Goal: Complete application form

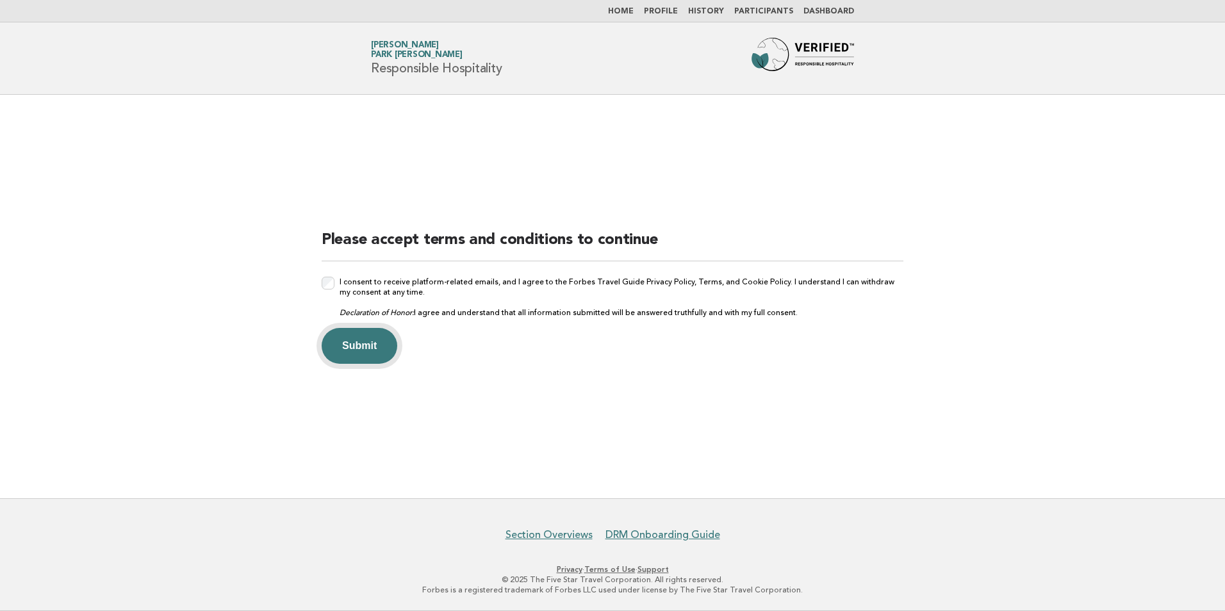
click at [368, 345] on button "Submit" at bounding box center [360, 346] width 76 height 36
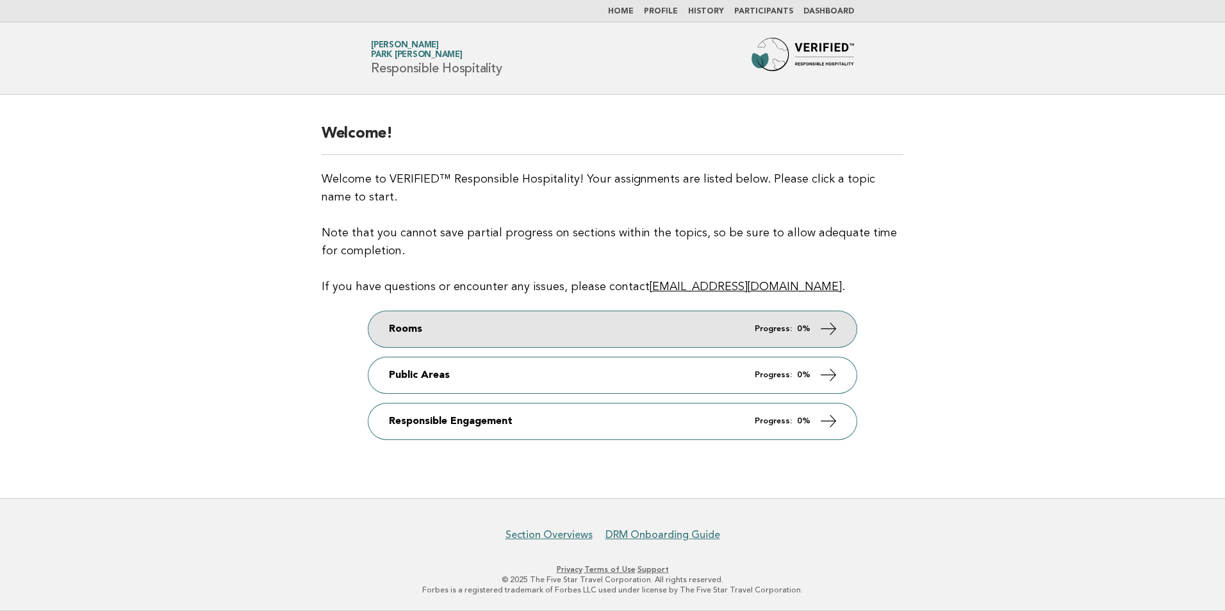
click at [821, 331] on icon at bounding box center [828, 328] width 19 height 19
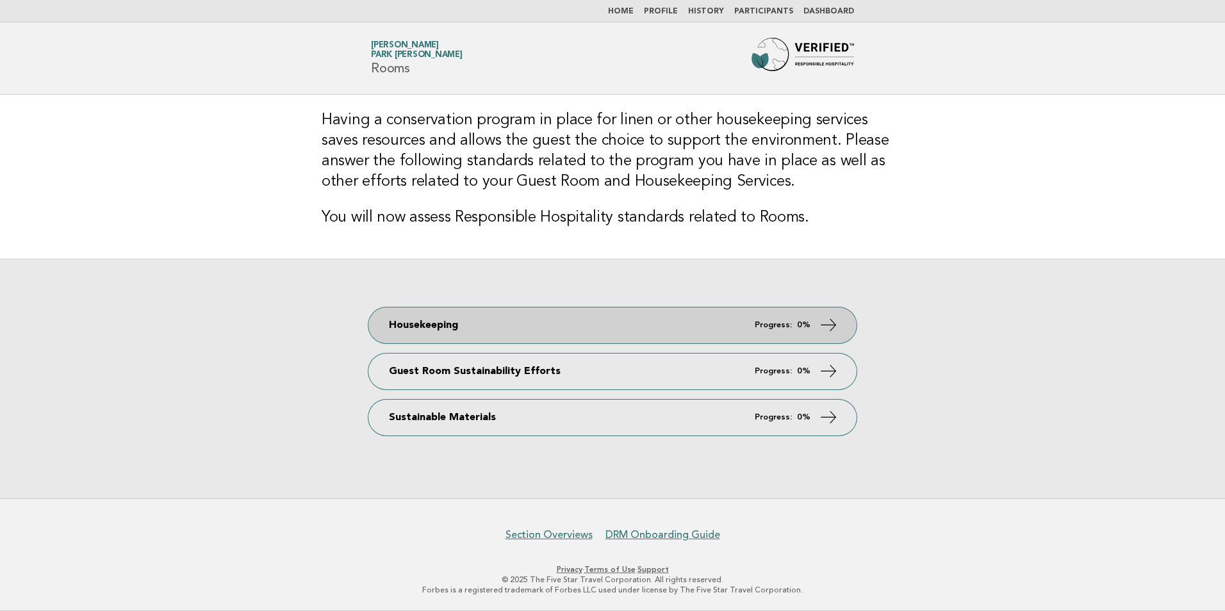
click at [835, 320] on icon at bounding box center [828, 324] width 19 height 19
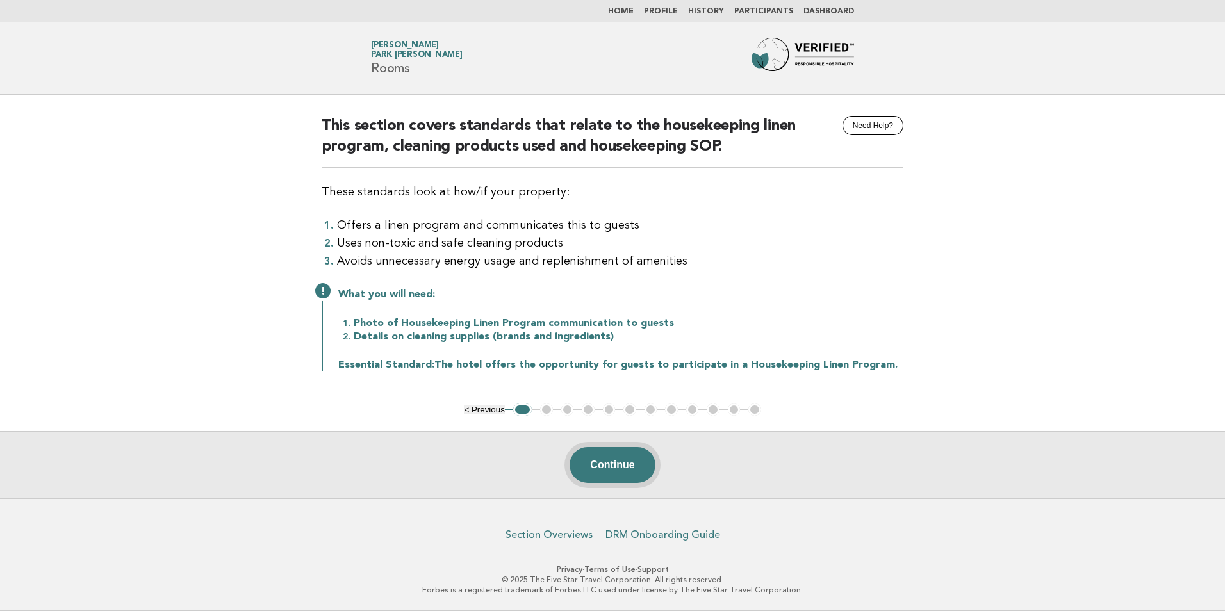
click at [612, 467] on button "Continue" at bounding box center [611, 465] width 85 height 36
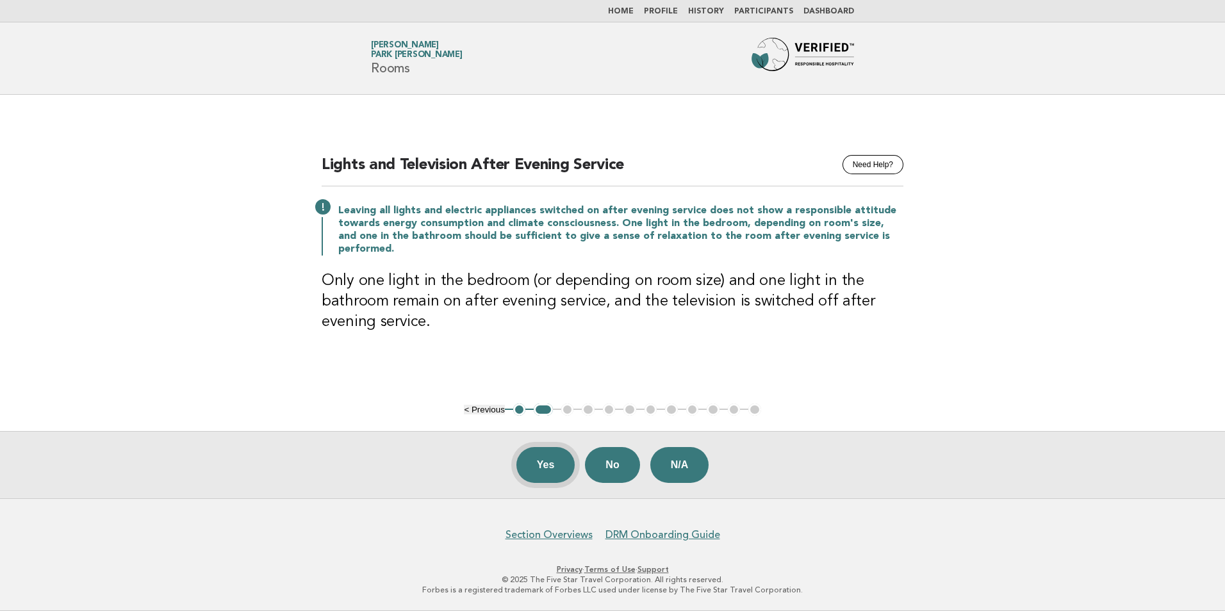
click at [544, 466] on button "Yes" at bounding box center [545, 465] width 59 height 36
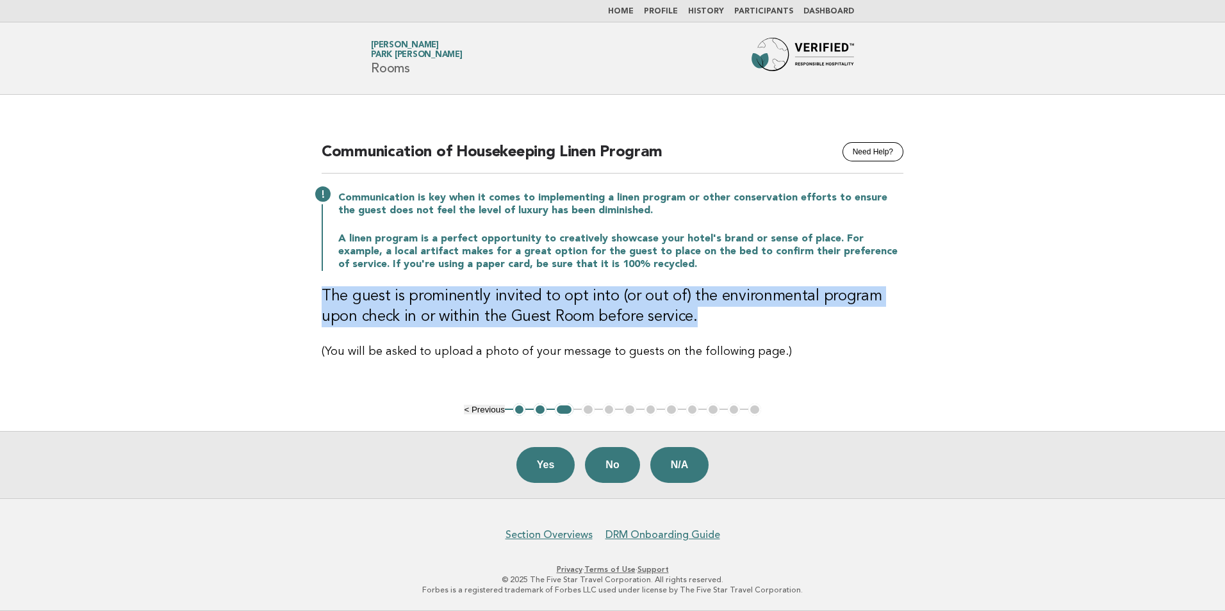
drag, startPoint x: 323, startPoint y: 293, endPoint x: 701, endPoint y: 326, distance: 378.7
click at [701, 326] on h3 "The guest is prominently invited to opt into (or out of) the environmental prog…" at bounding box center [613, 306] width 582 height 41
click at [277, 307] on main "Need Help? Communication of Housekeeping Linen Program Communication is key whe…" at bounding box center [612, 297] width 1225 height 404
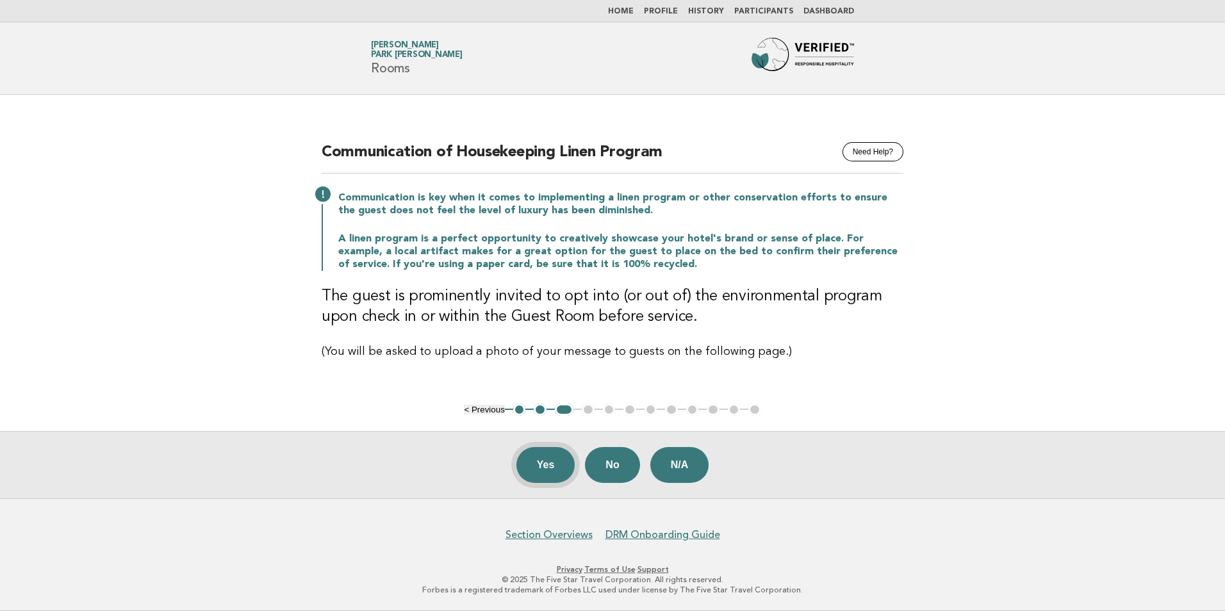
click at [549, 466] on button "Yes" at bounding box center [545, 465] width 59 height 36
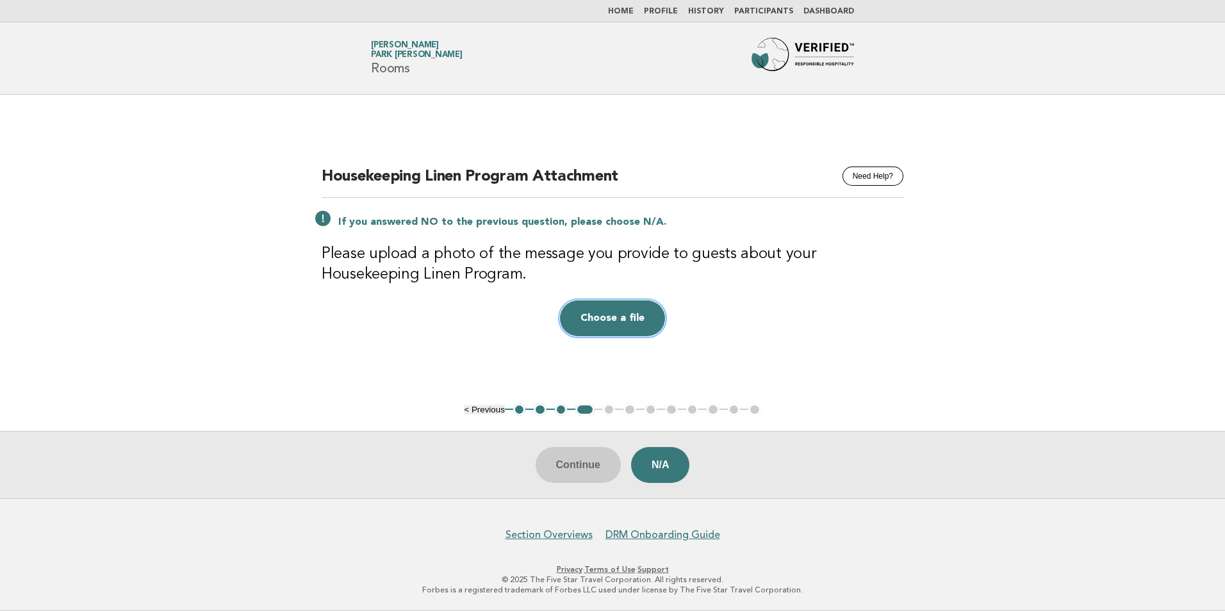
click at [615, 320] on button "Choose a file" at bounding box center [612, 318] width 105 height 36
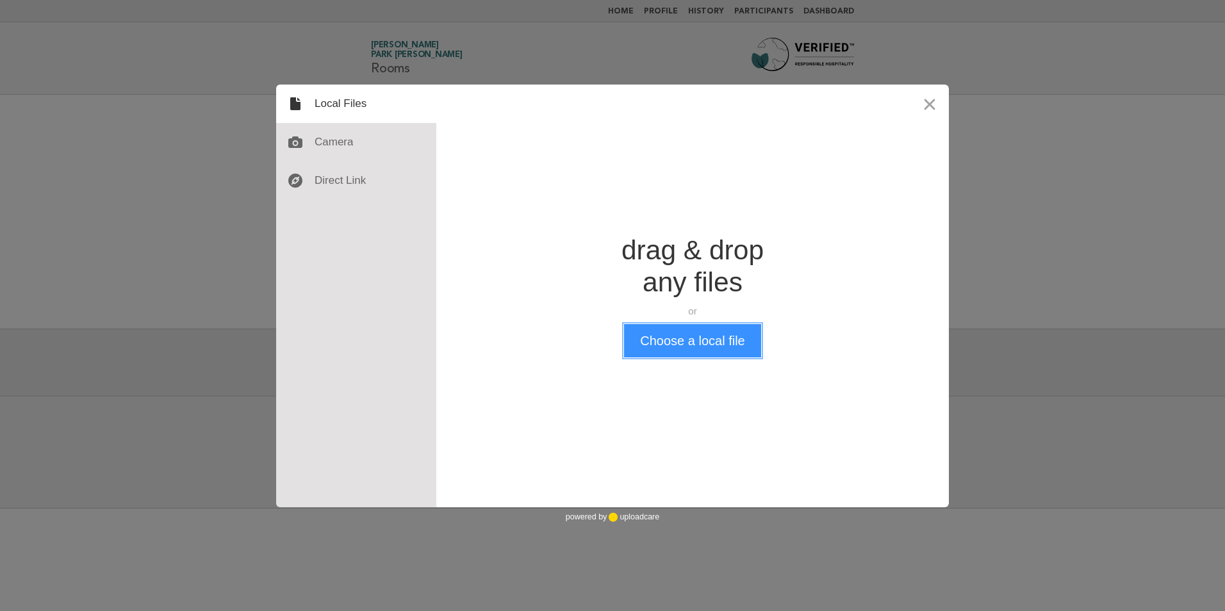
click at [674, 345] on button "Choose a local file" at bounding box center [692, 340] width 136 height 33
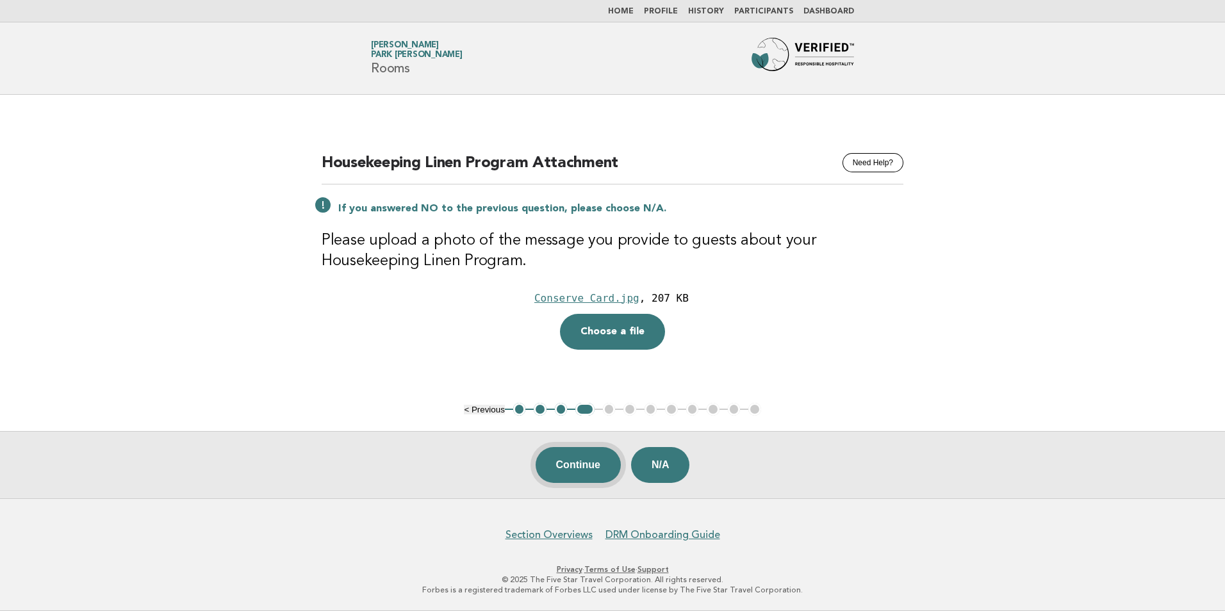
click at [578, 466] on button "Continue" at bounding box center [577, 465] width 85 height 36
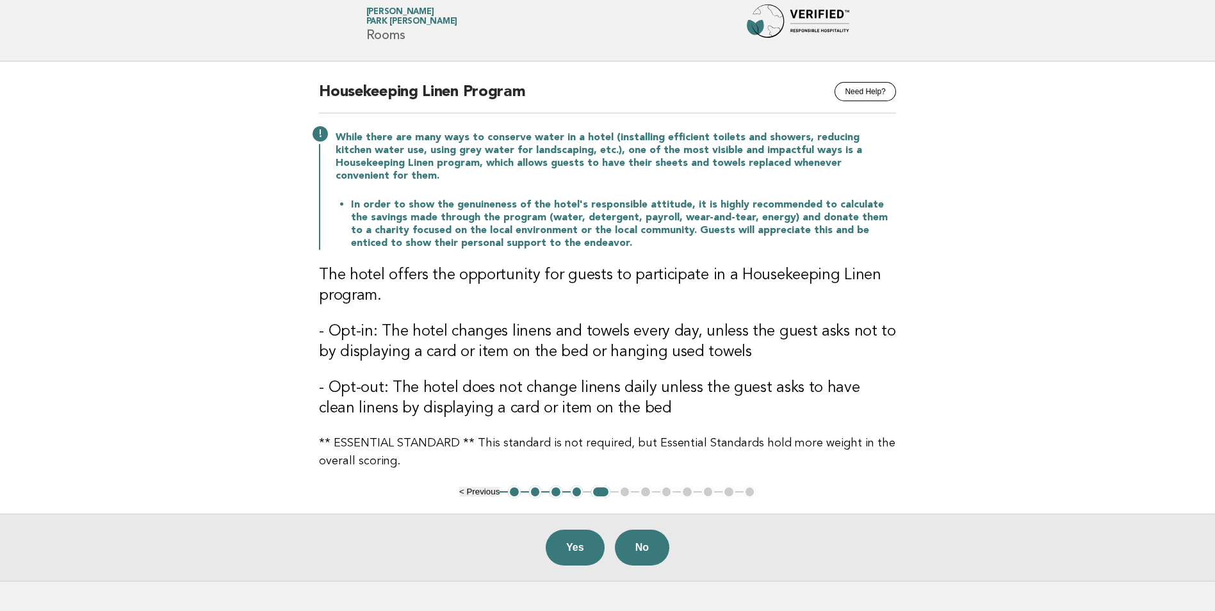
scroll to position [64, 0]
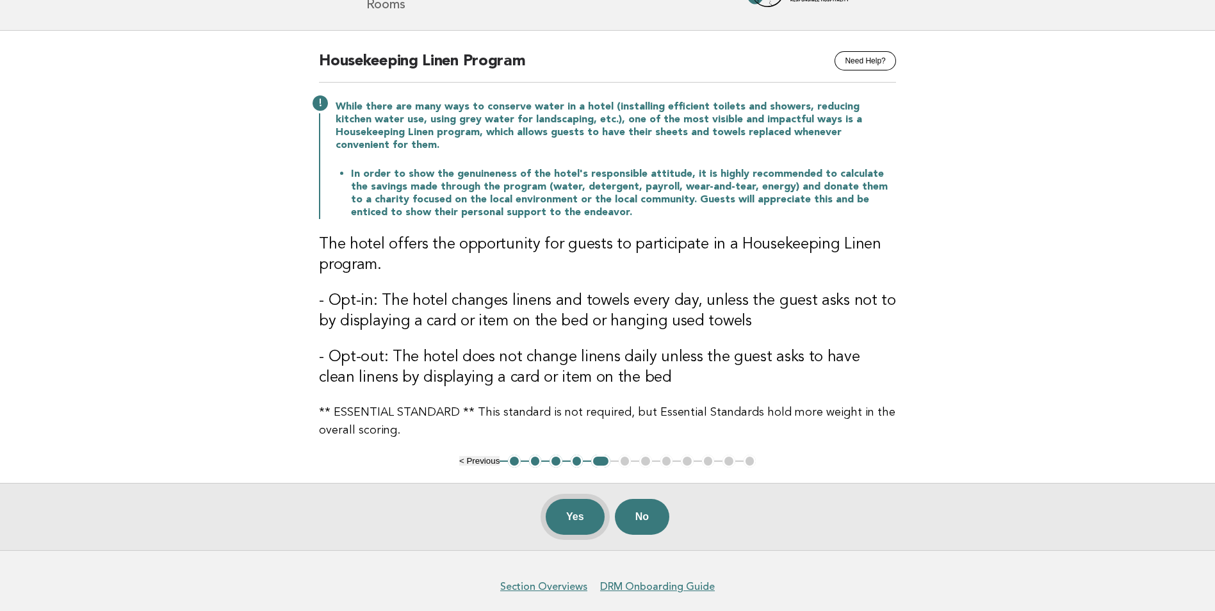
click at [568, 503] on button "Yes" at bounding box center [575, 517] width 59 height 36
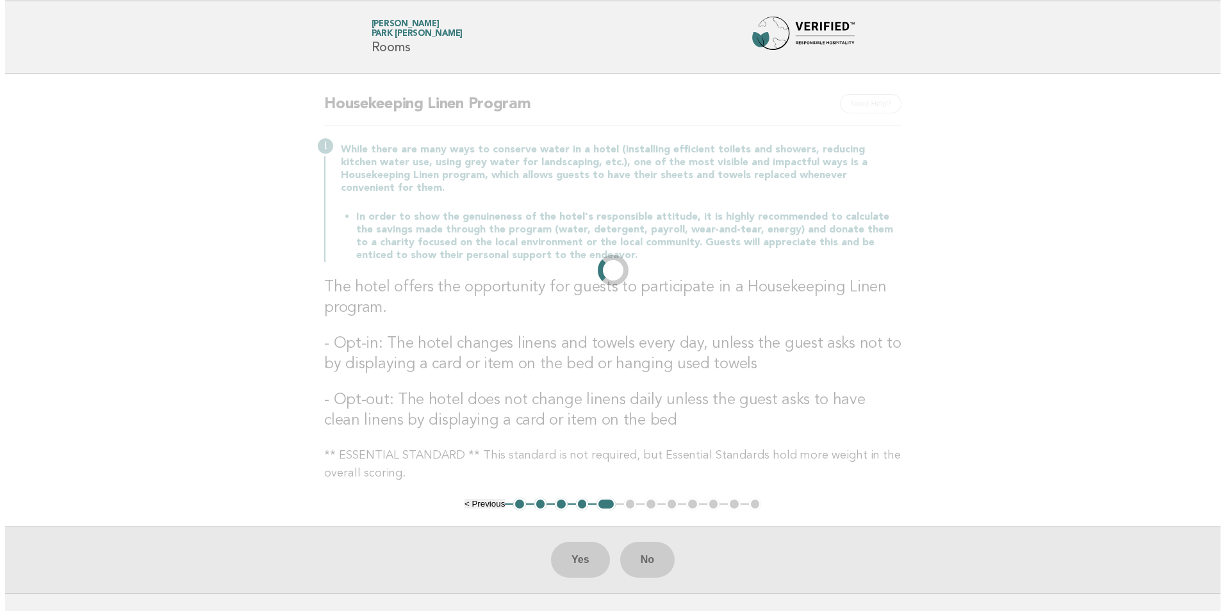
scroll to position [0, 0]
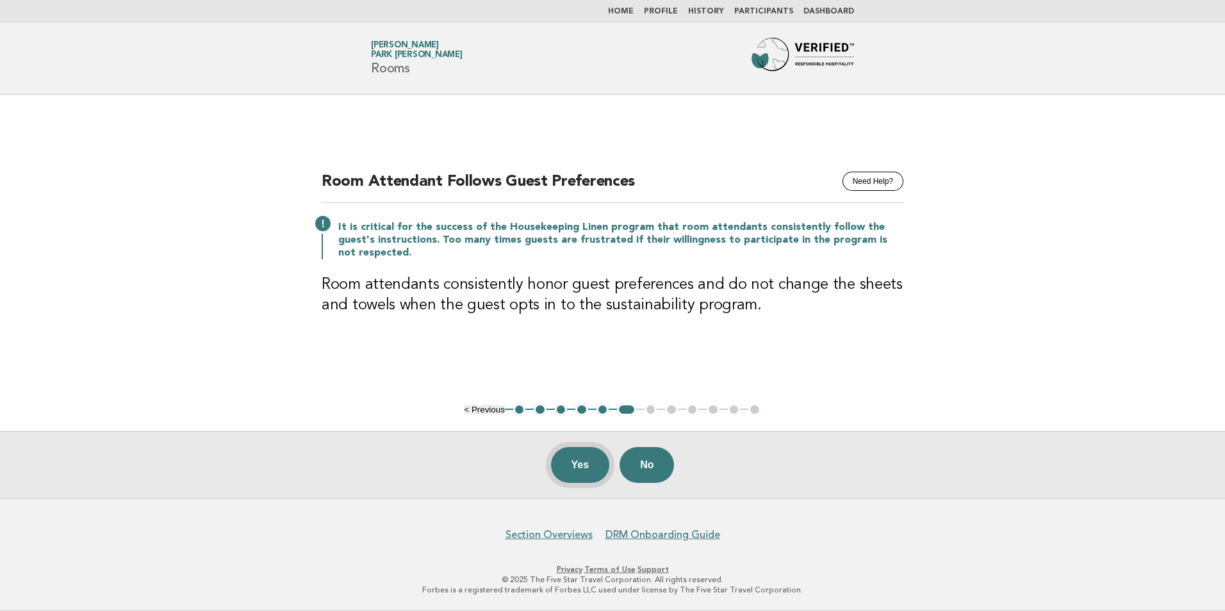
click at [581, 470] on button "Yes" at bounding box center [580, 465] width 59 height 36
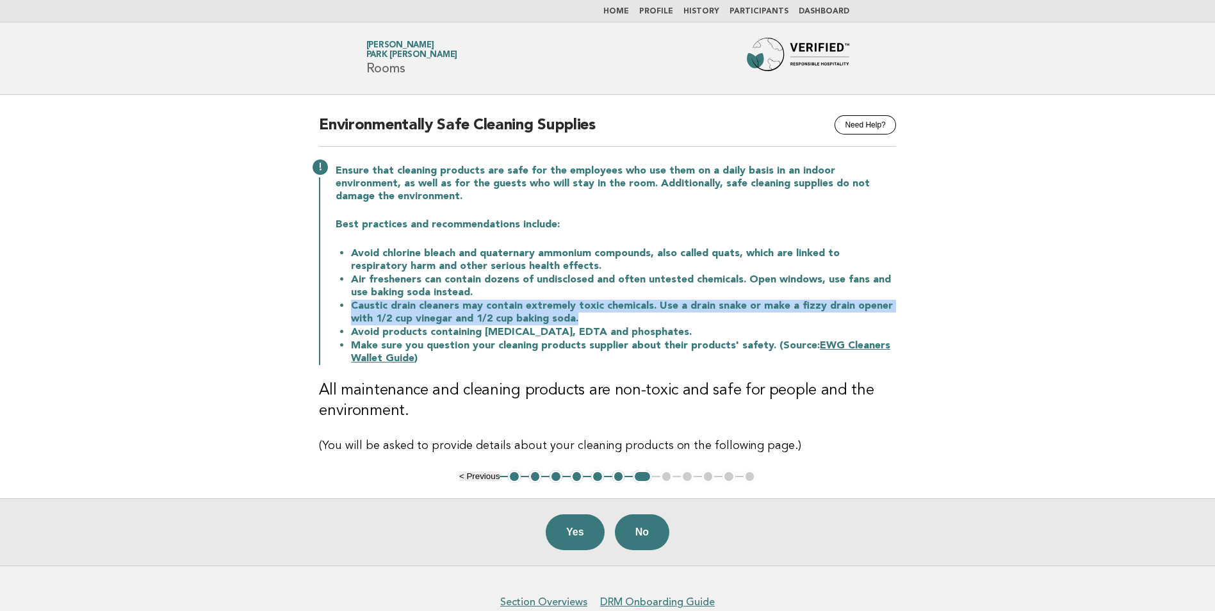
drag, startPoint x: 348, startPoint y: 304, endPoint x: 780, endPoint y: 318, distance: 432.0
click at [780, 318] on li "Caustic drain cleaners may contain extremely toxic chemicals. Use a drain snake…" at bounding box center [623, 312] width 545 height 26
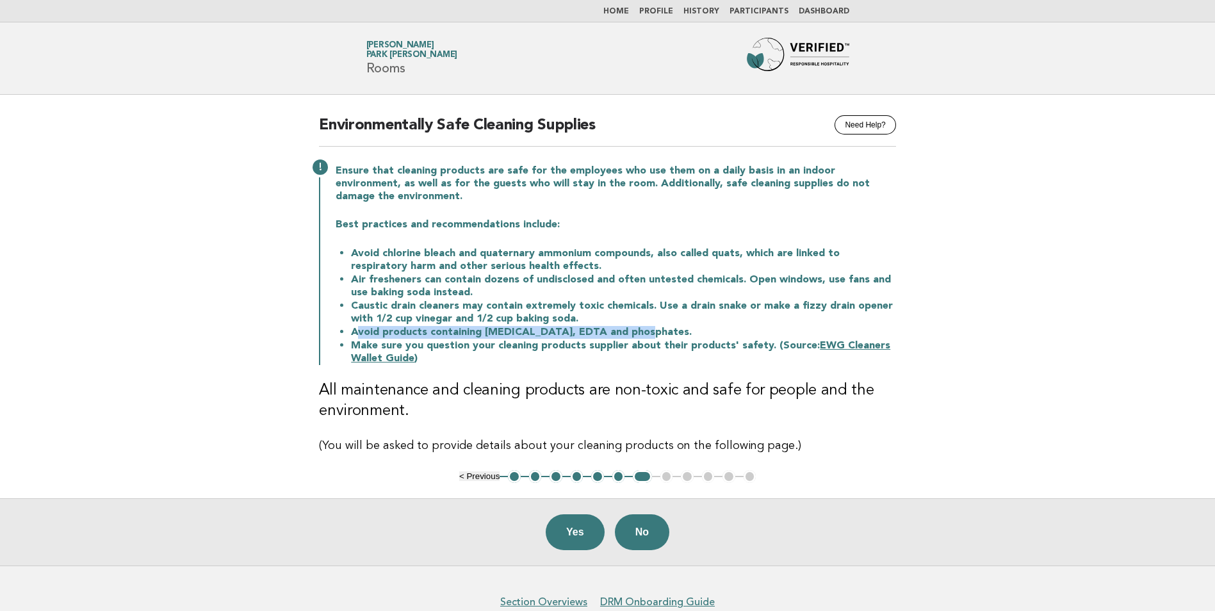
drag, startPoint x: 358, startPoint y: 334, endPoint x: 642, endPoint y: 332, distance: 284.4
click at [642, 332] on li "Avoid products containing ammonia, EDTA and phosphates." at bounding box center [623, 331] width 545 height 13
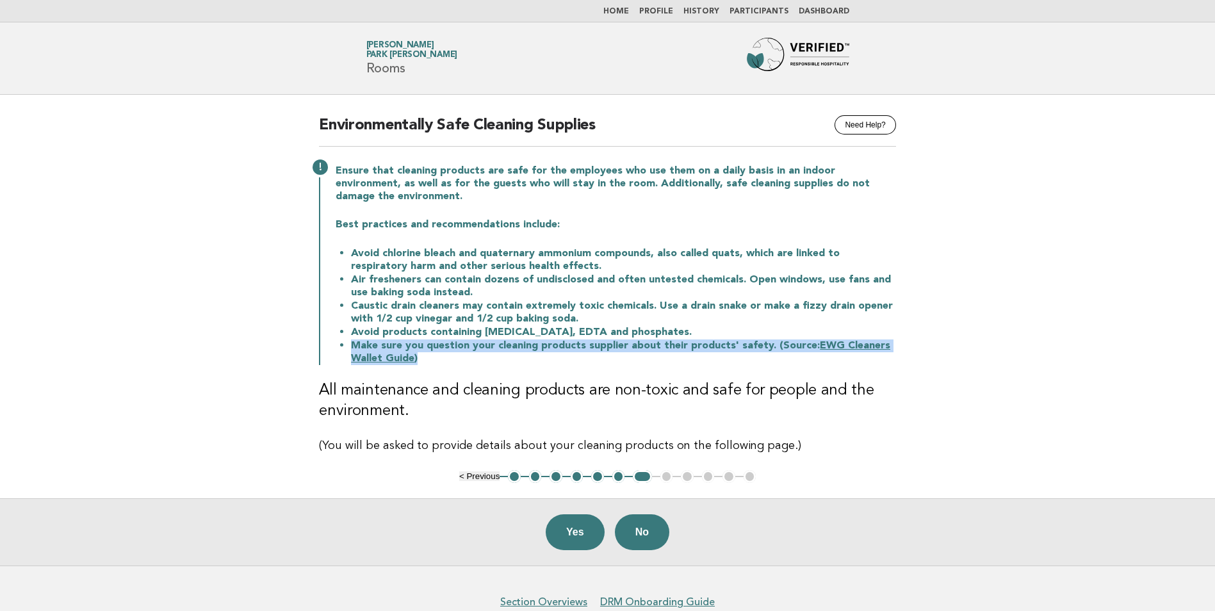
drag, startPoint x: 353, startPoint y: 347, endPoint x: 879, endPoint y: 359, distance: 526.0
click at [879, 359] on li "Make sure you question your cleaning products supplier about their products' sa…" at bounding box center [623, 352] width 545 height 26
click at [498, 363] on li "Make sure you question your cleaning products supplier about their products' sa…" at bounding box center [623, 352] width 545 height 26
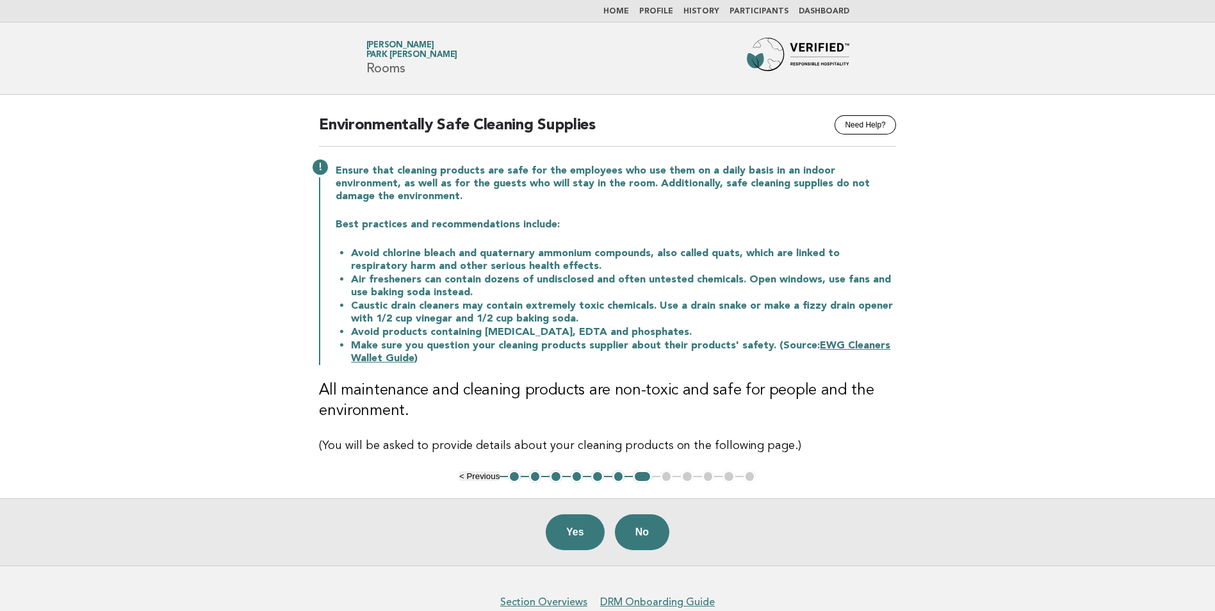
click at [840, 348] on link "EWG Cleaners Wallet Guide" at bounding box center [620, 352] width 539 height 23
click at [578, 533] on button "Yes" at bounding box center [575, 532] width 59 height 36
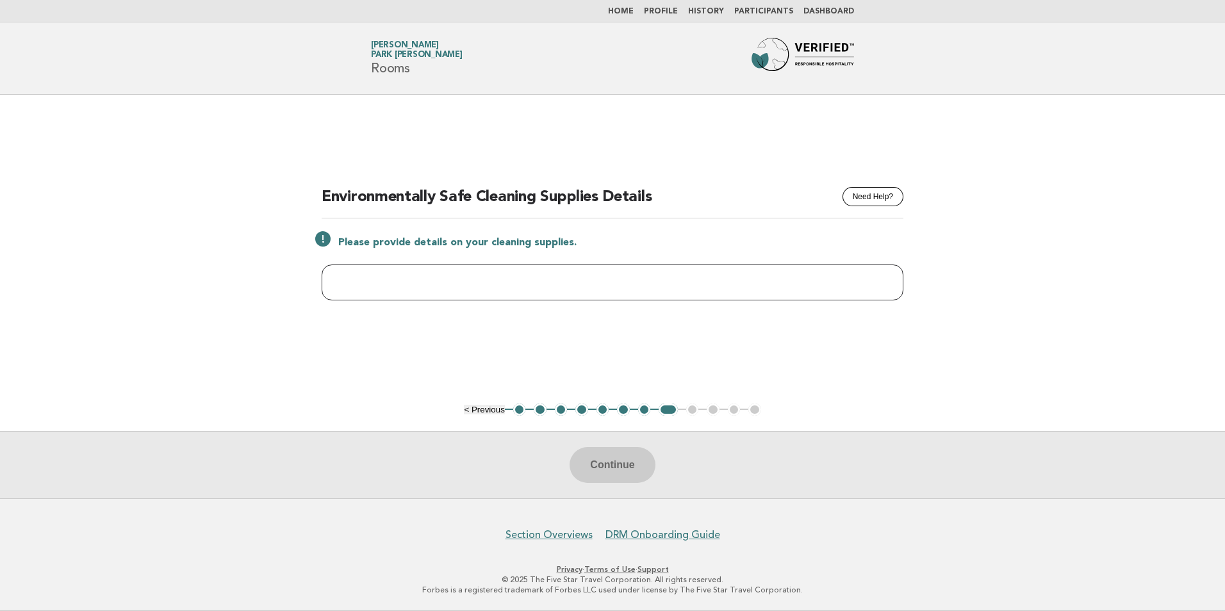
click at [374, 278] on input "text" at bounding box center [613, 283] width 582 height 36
click at [624, 468] on div "Continue" at bounding box center [612, 464] width 1225 height 67
click at [593, 467] on div "Continue" at bounding box center [612, 464] width 1225 height 67
click at [690, 410] on ul "< Previous 1 2 3 4 5 6 7 8 9 10 11 12" at bounding box center [612, 410] width 297 height 13
click at [881, 202] on button "Need Help?" at bounding box center [872, 196] width 61 height 19
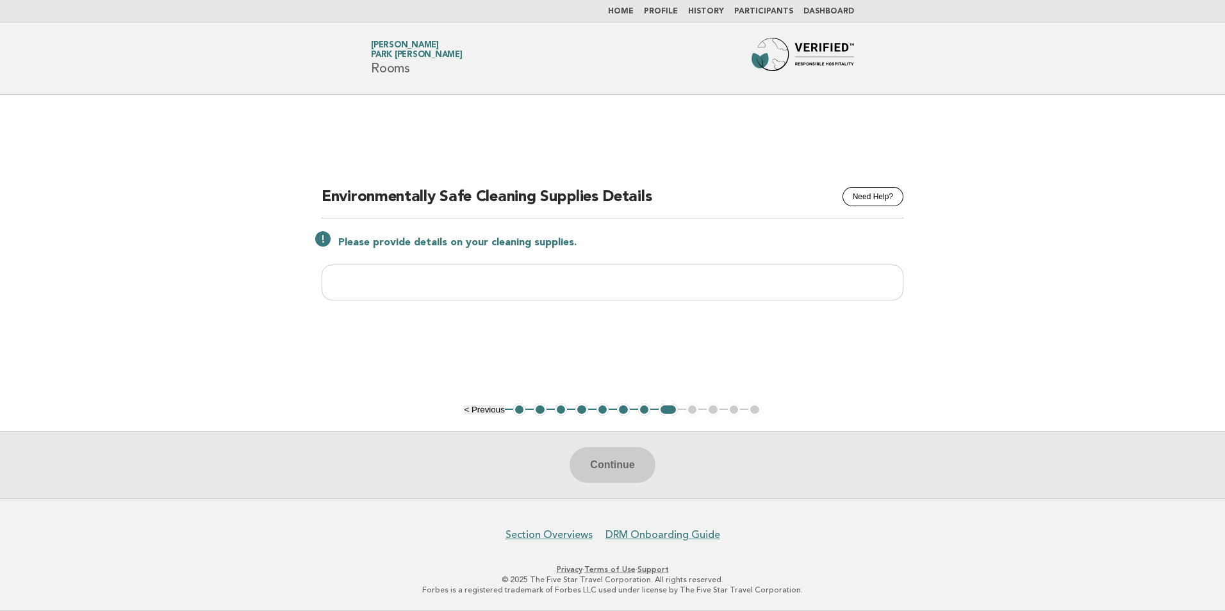
click at [842, 13] on link "Dashboard" at bounding box center [828, 12] width 51 height 8
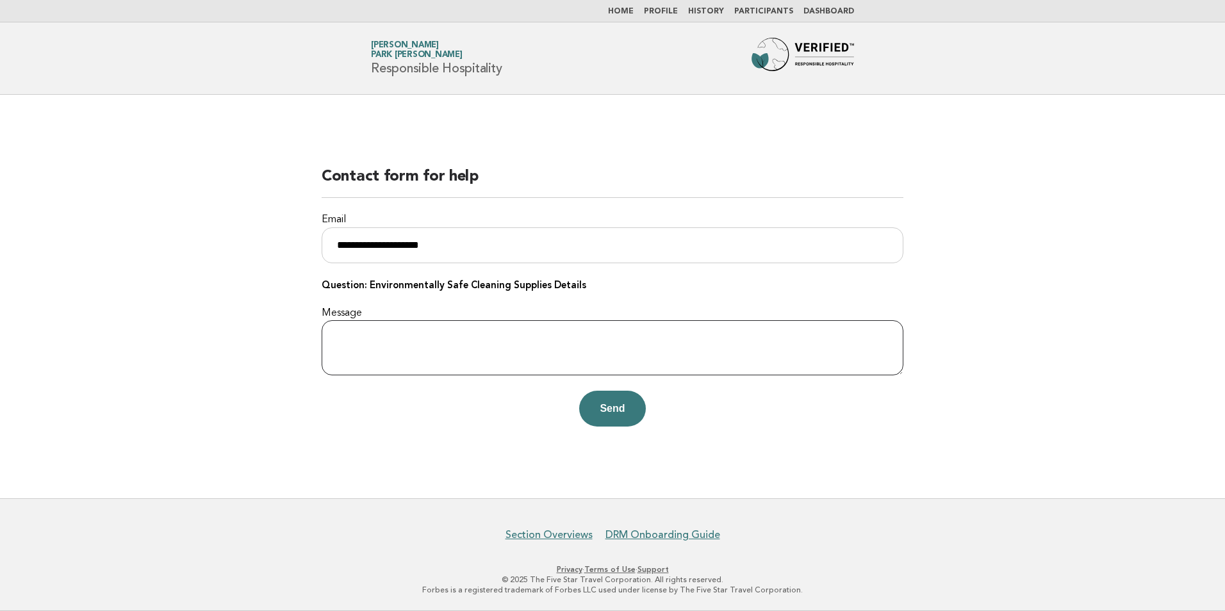
click at [483, 324] on textarea "Message" at bounding box center [613, 347] width 582 height 55
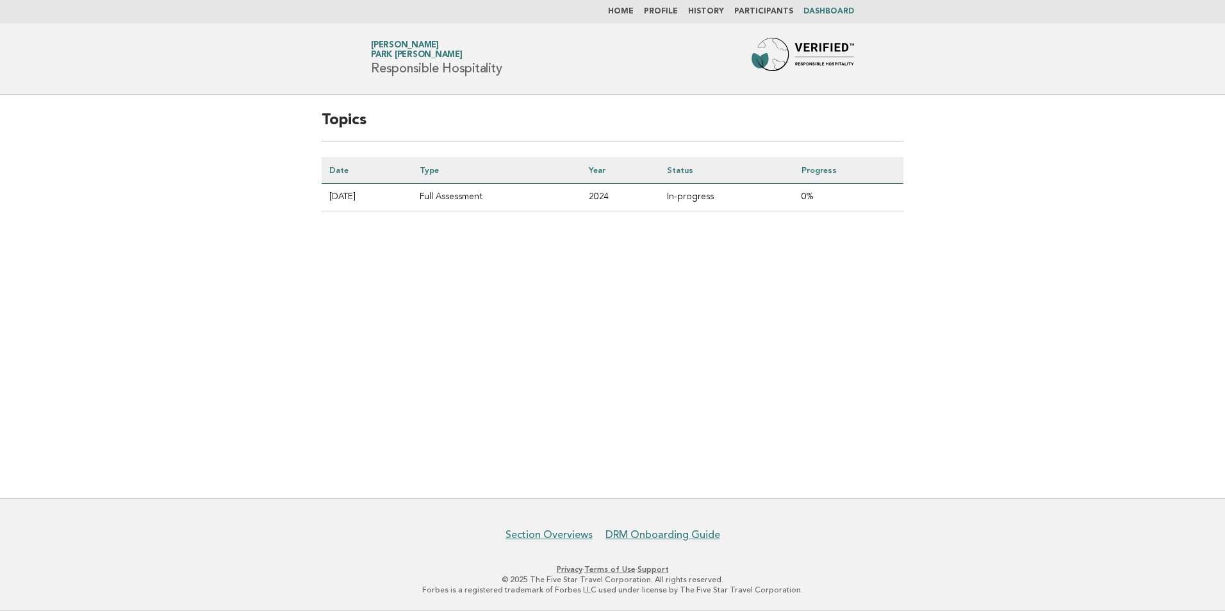
click at [720, 196] on td "In-progress" at bounding box center [726, 198] width 135 height 28
click at [491, 195] on td "Full Assessment" at bounding box center [496, 198] width 169 height 28
click at [336, 196] on td "2025-08-07" at bounding box center [367, 198] width 90 height 28
click at [633, 12] on link "Home" at bounding box center [621, 12] width 26 height 8
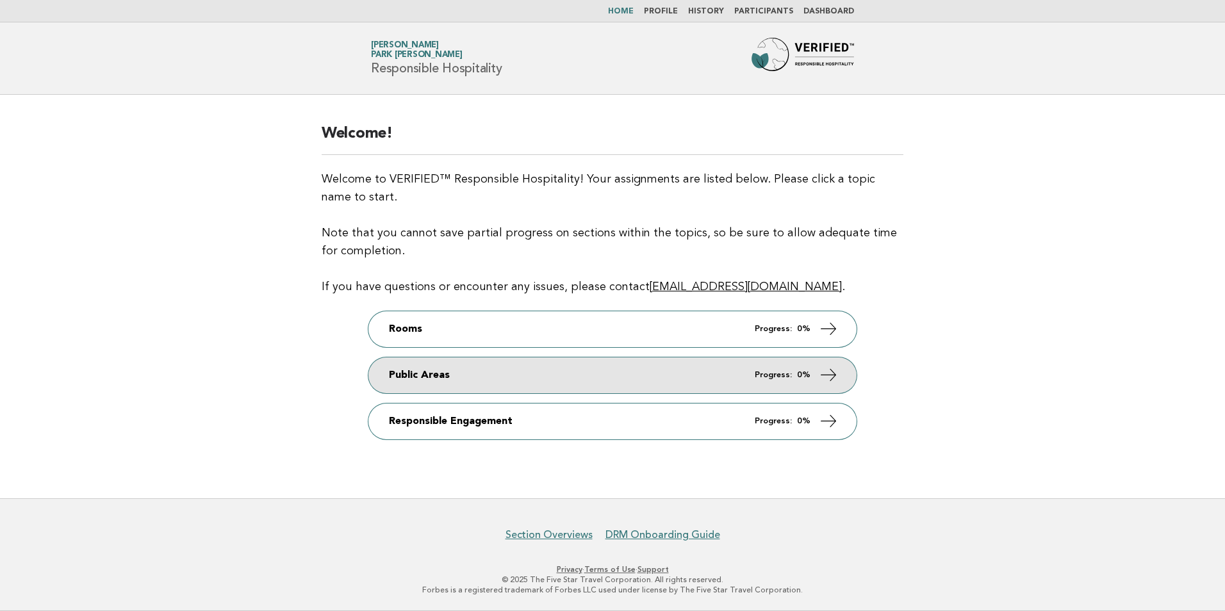
click at [831, 374] on icon at bounding box center [828, 374] width 19 height 19
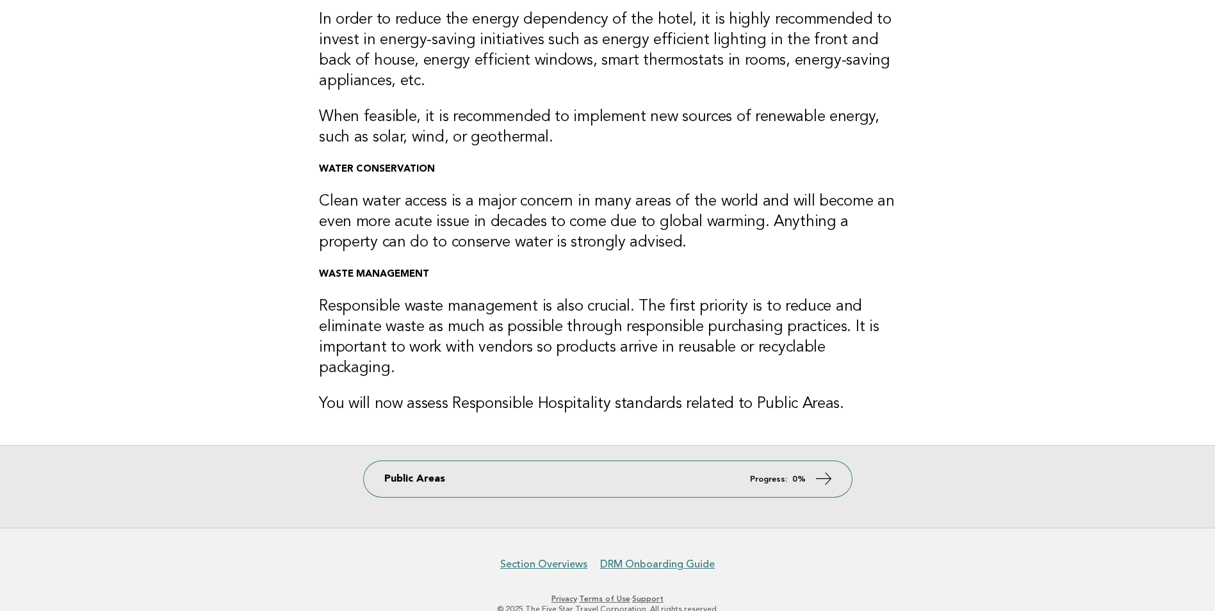
scroll to position [173, 0]
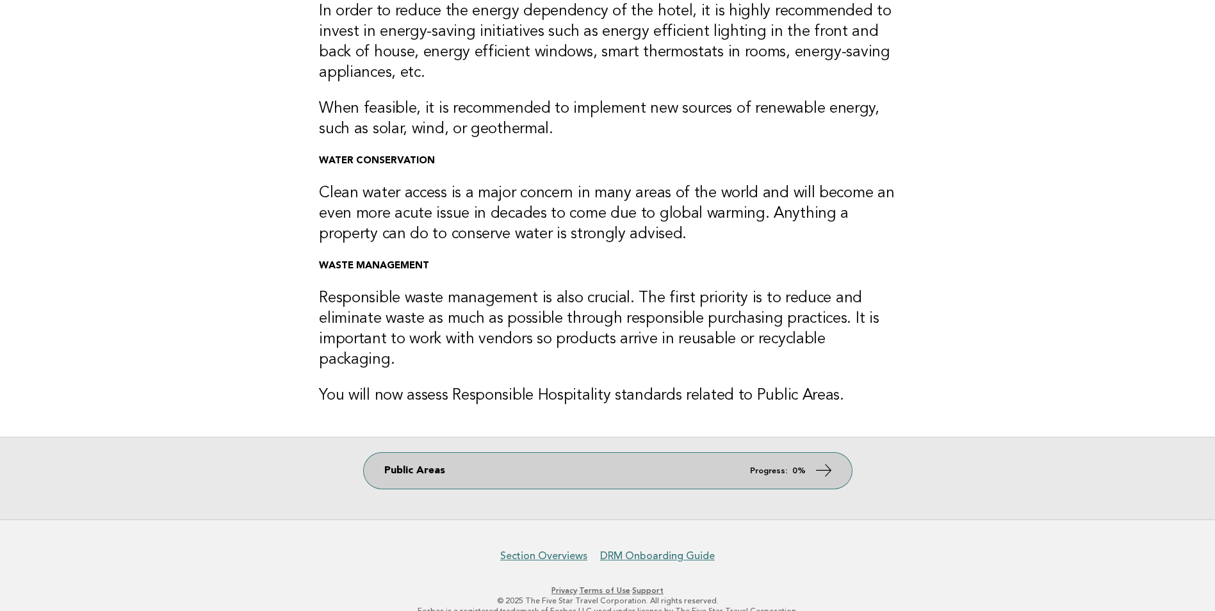
click at [828, 461] on icon at bounding box center [823, 470] width 19 height 19
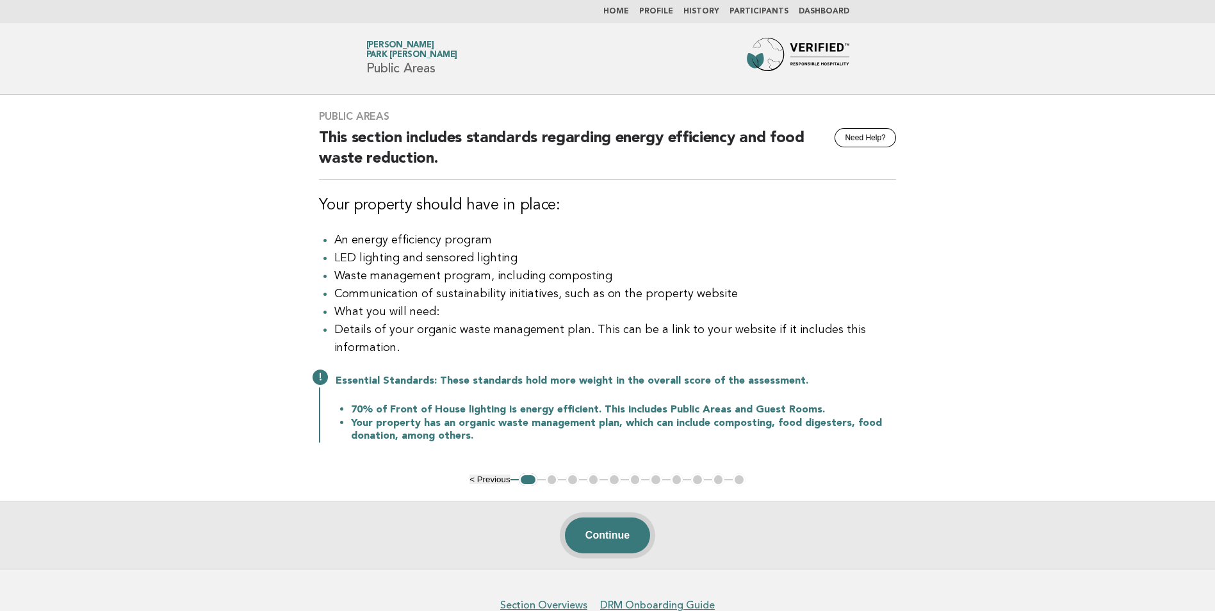
click at [617, 547] on button "Continue" at bounding box center [607, 536] width 85 height 36
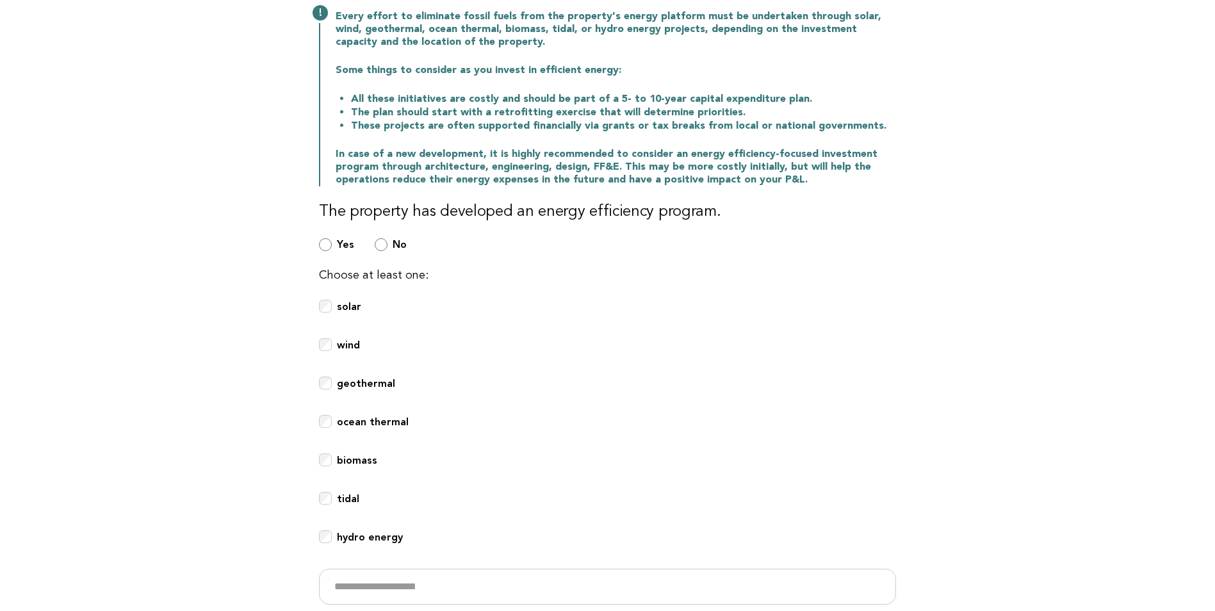
scroll to position [78, 0]
